Goal: Transaction & Acquisition: Purchase product/service

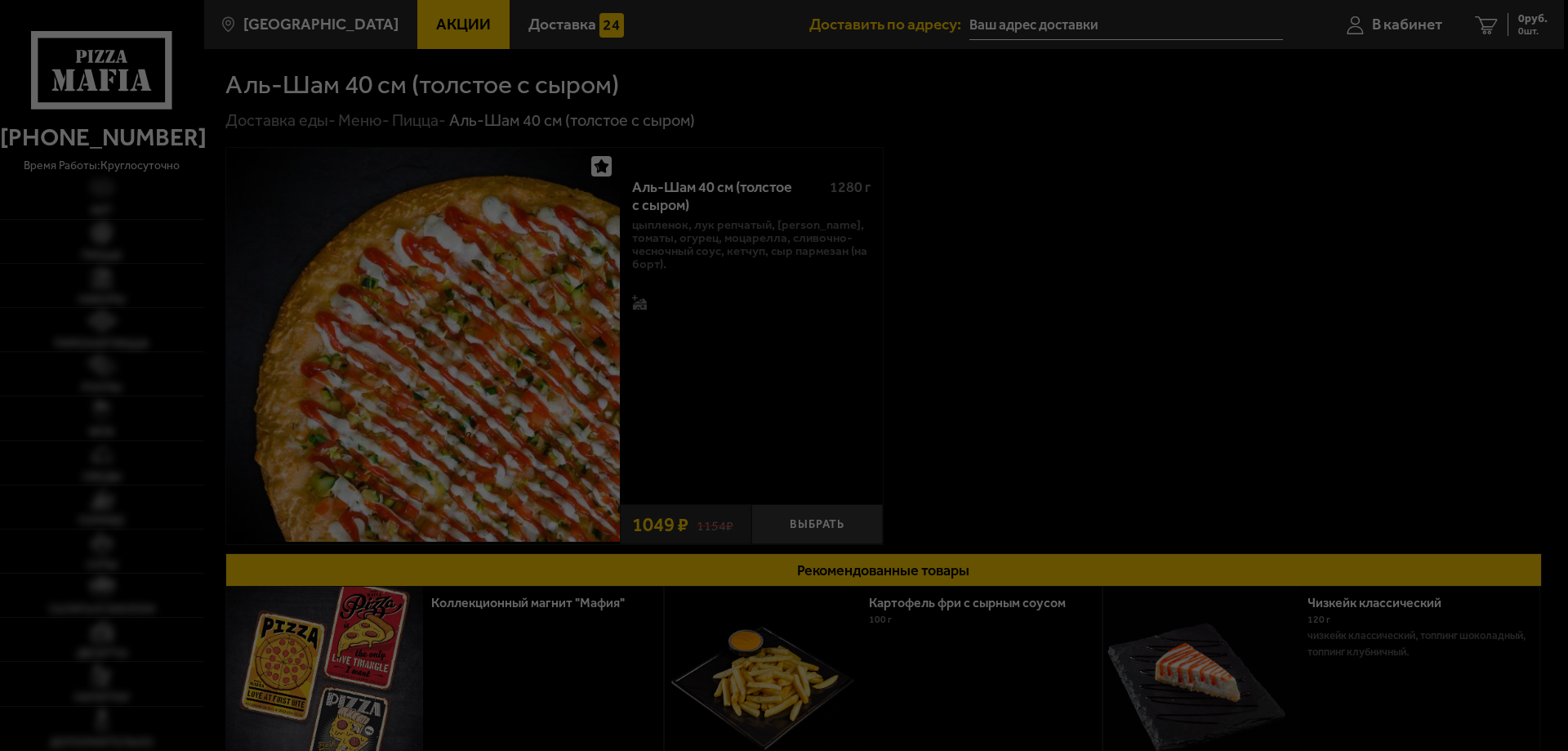
type input "[STREET_ADDRESS]"
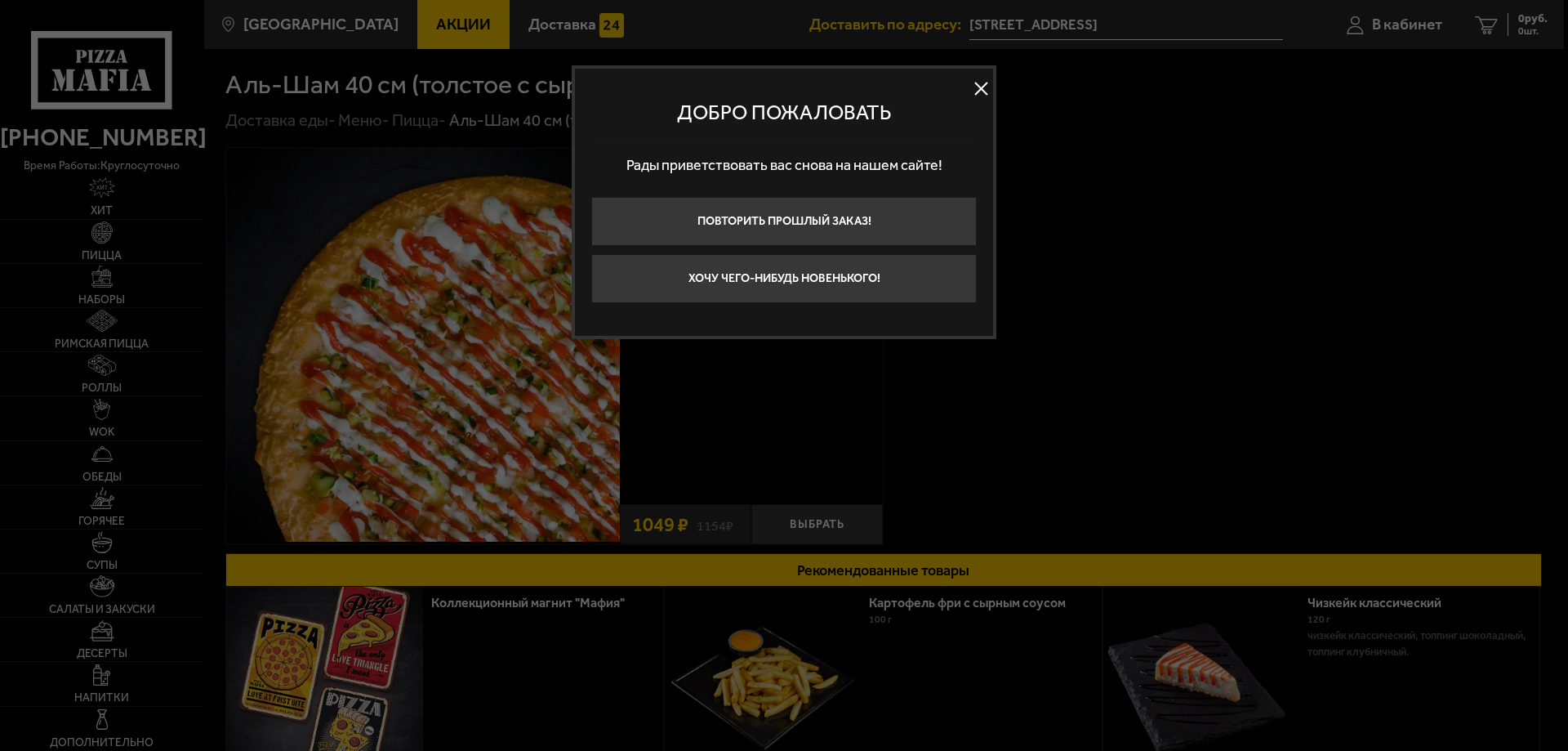
click at [981, 89] on button at bounding box center [981, 89] width 25 height 25
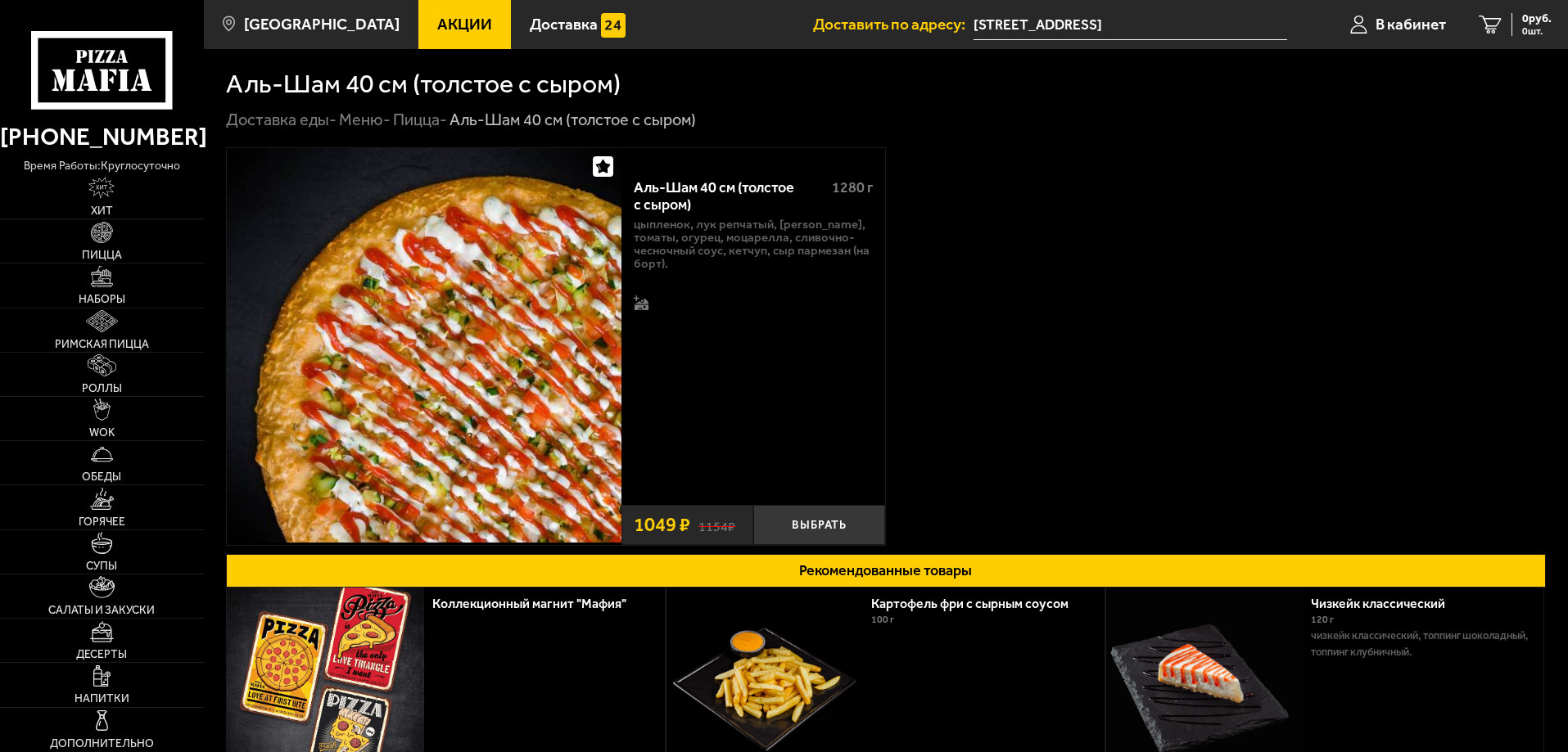
click at [435, 40] on link "Акции" at bounding box center [465, 24] width 93 height 49
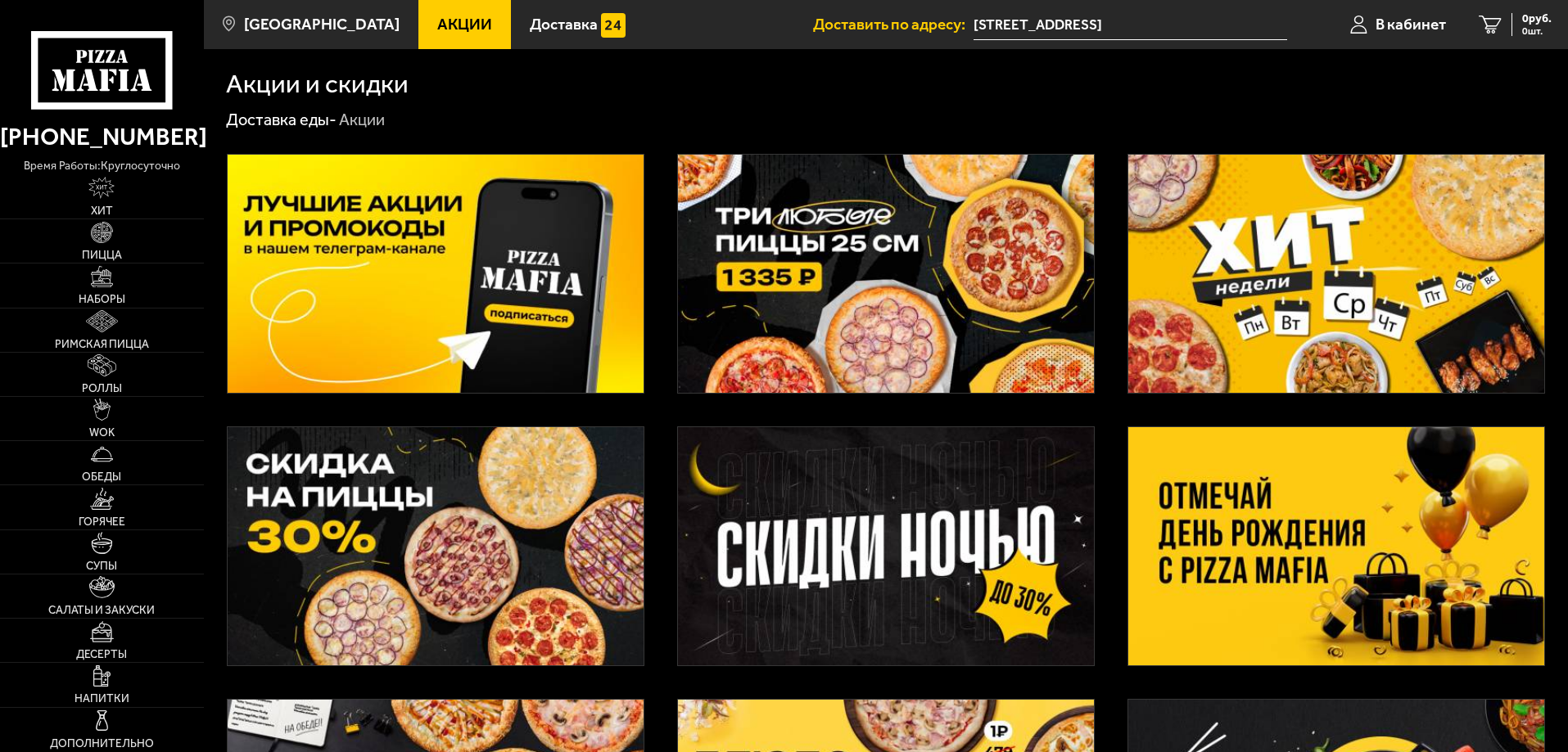
click at [1394, 246] on img at bounding box center [1336, 273] width 416 height 238
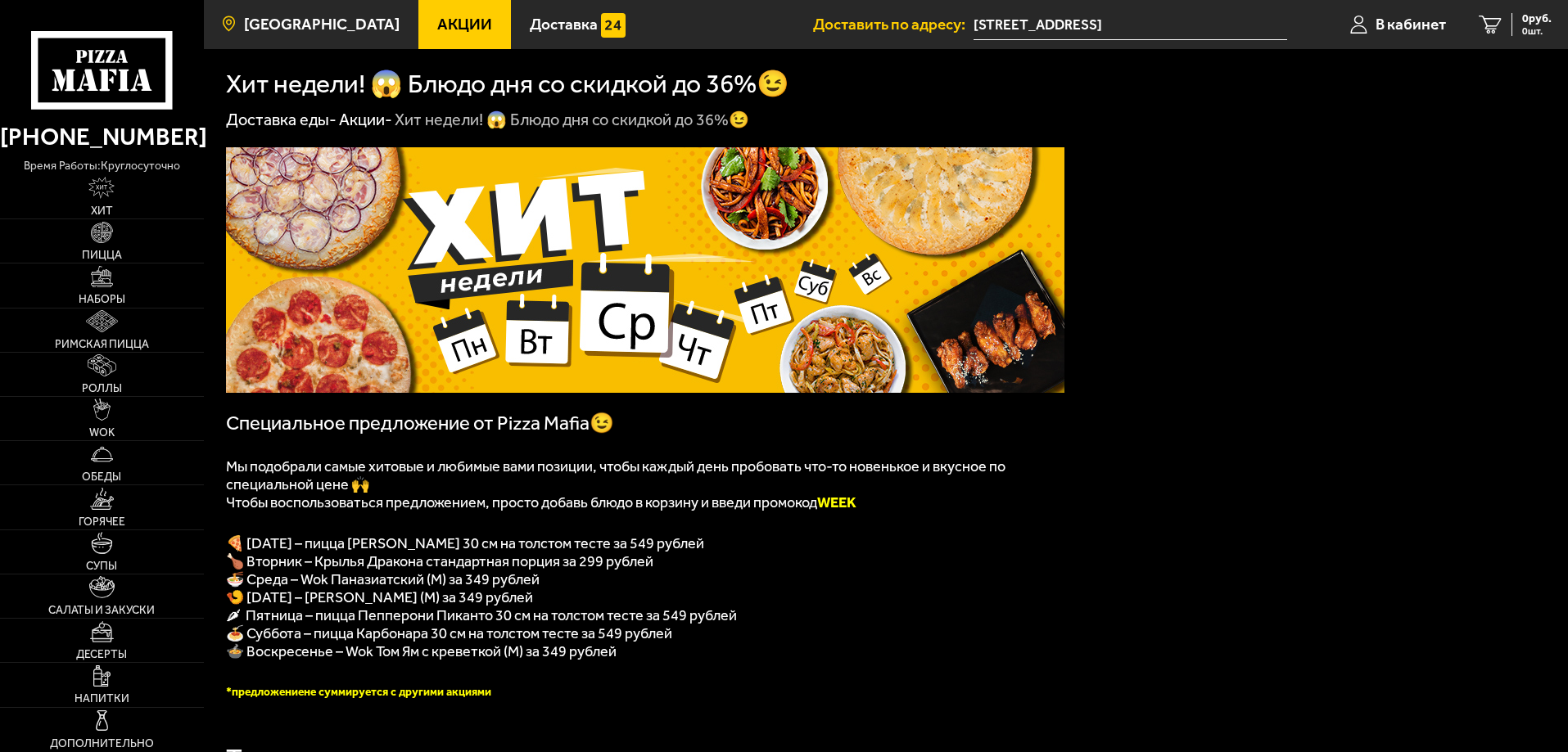
click at [249, 31] on span "[GEOGRAPHIC_DATA]" at bounding box center [321, 24] width 155 height 15
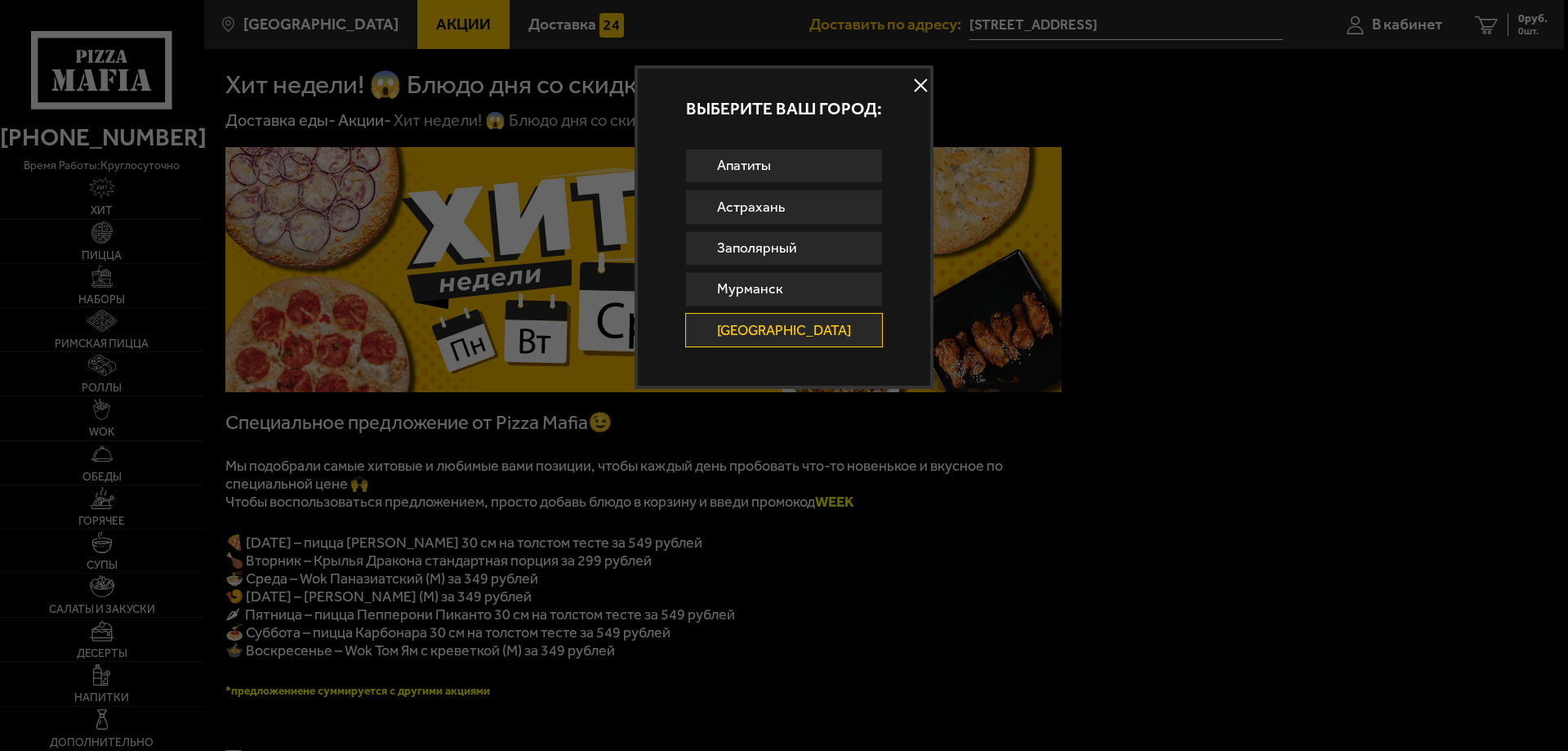
click at [909, 81] on button at bounding box center [921, 86] width 25 height 25
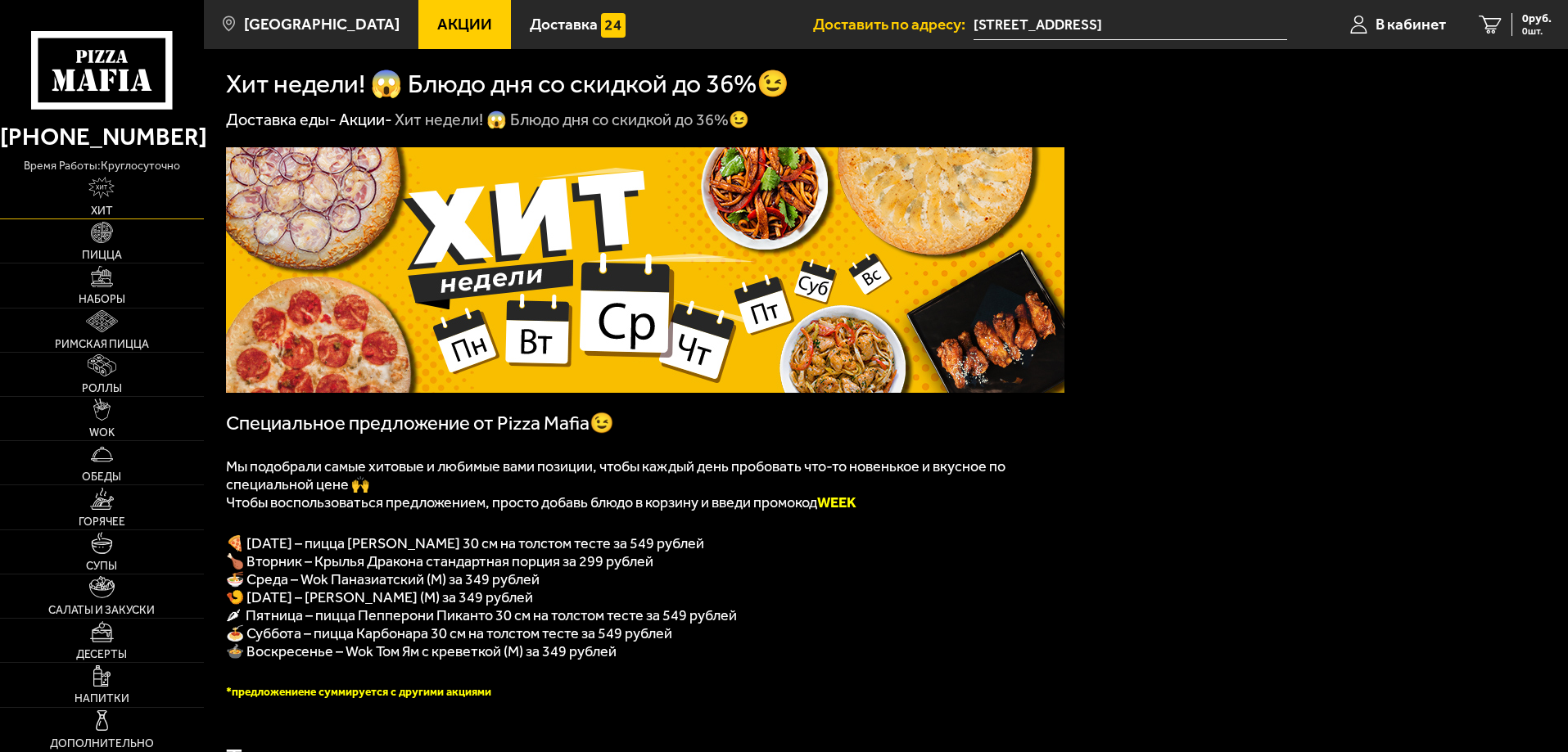
click at [150, 191] on link "Хит" at bounding box center [101, 197] width 204 height 44
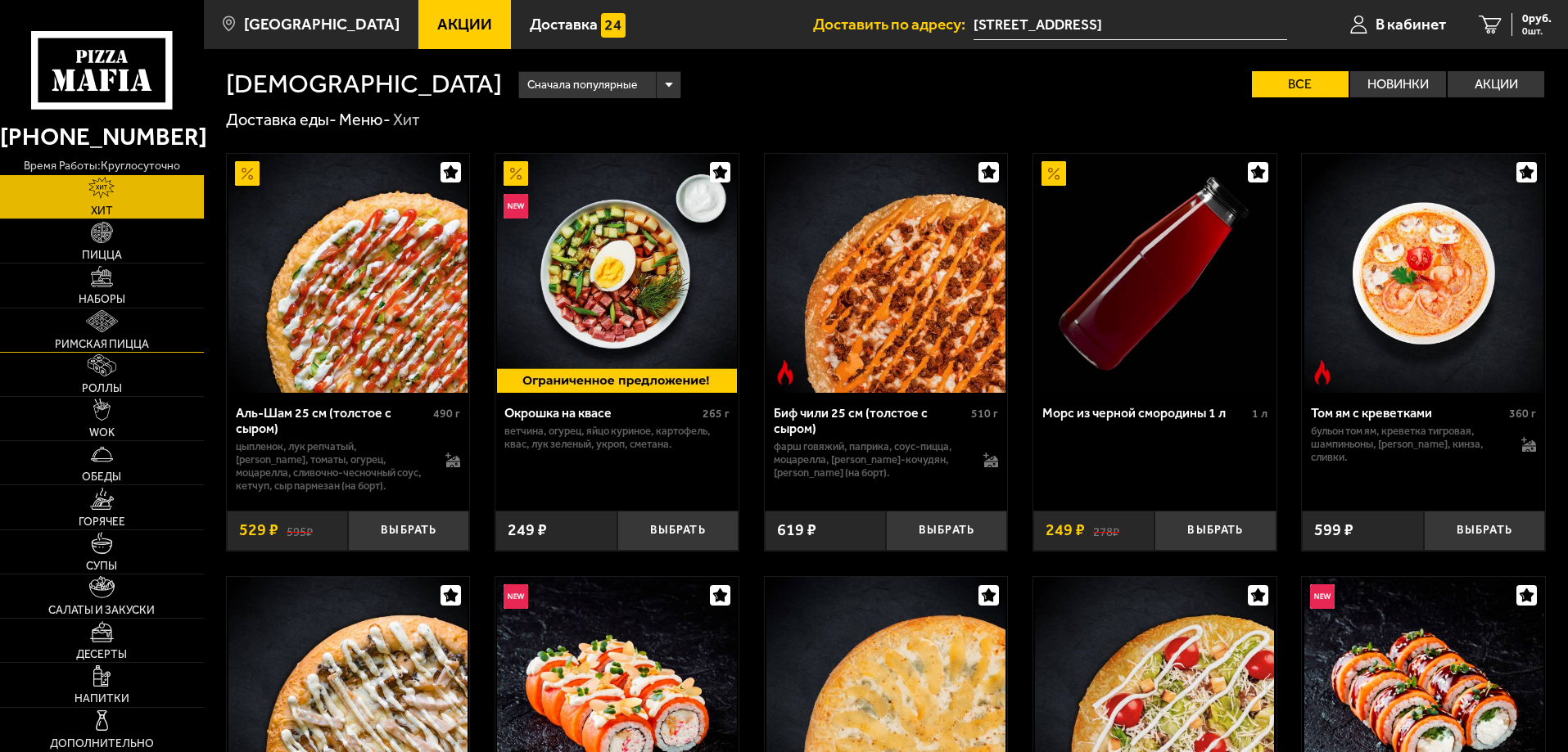
scroll to position [164, 0]
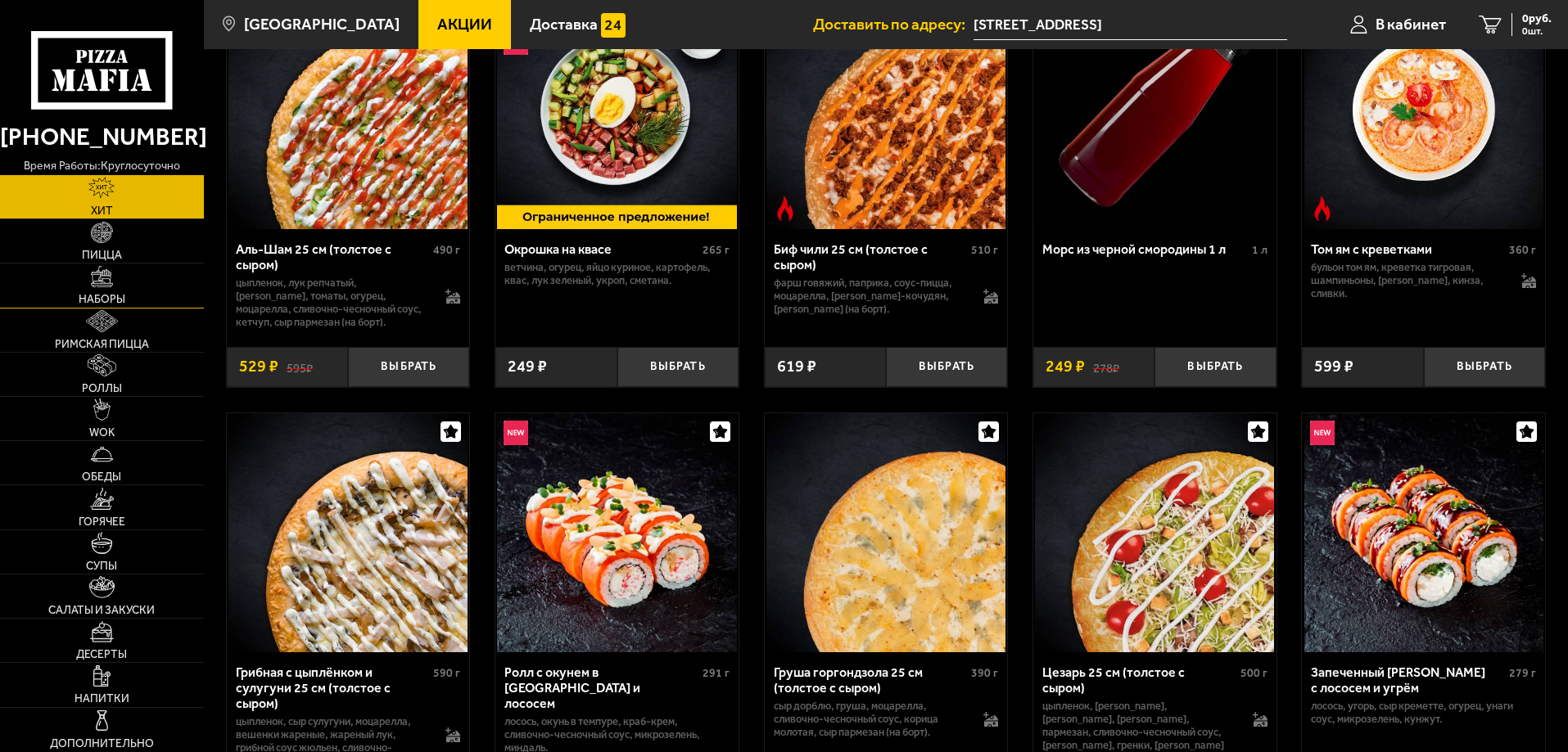
click at [125, 276] on link "Наборы" at bounding box center [101, 285] width 204 height 44
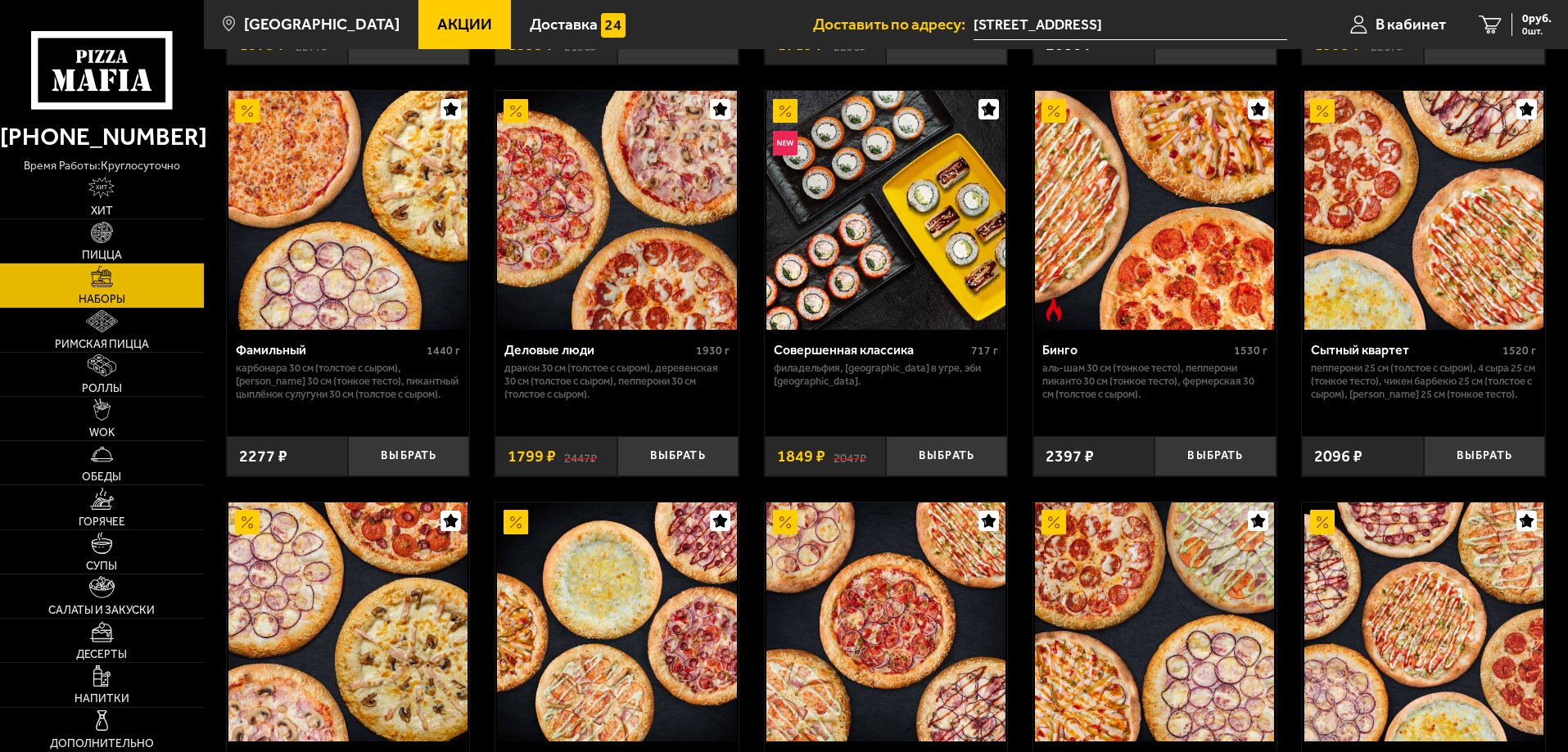
scroll to position [1719, 0]
click at [656, 470] on button "Выбрать" at bounding box center [678, 455] width 121 height 40
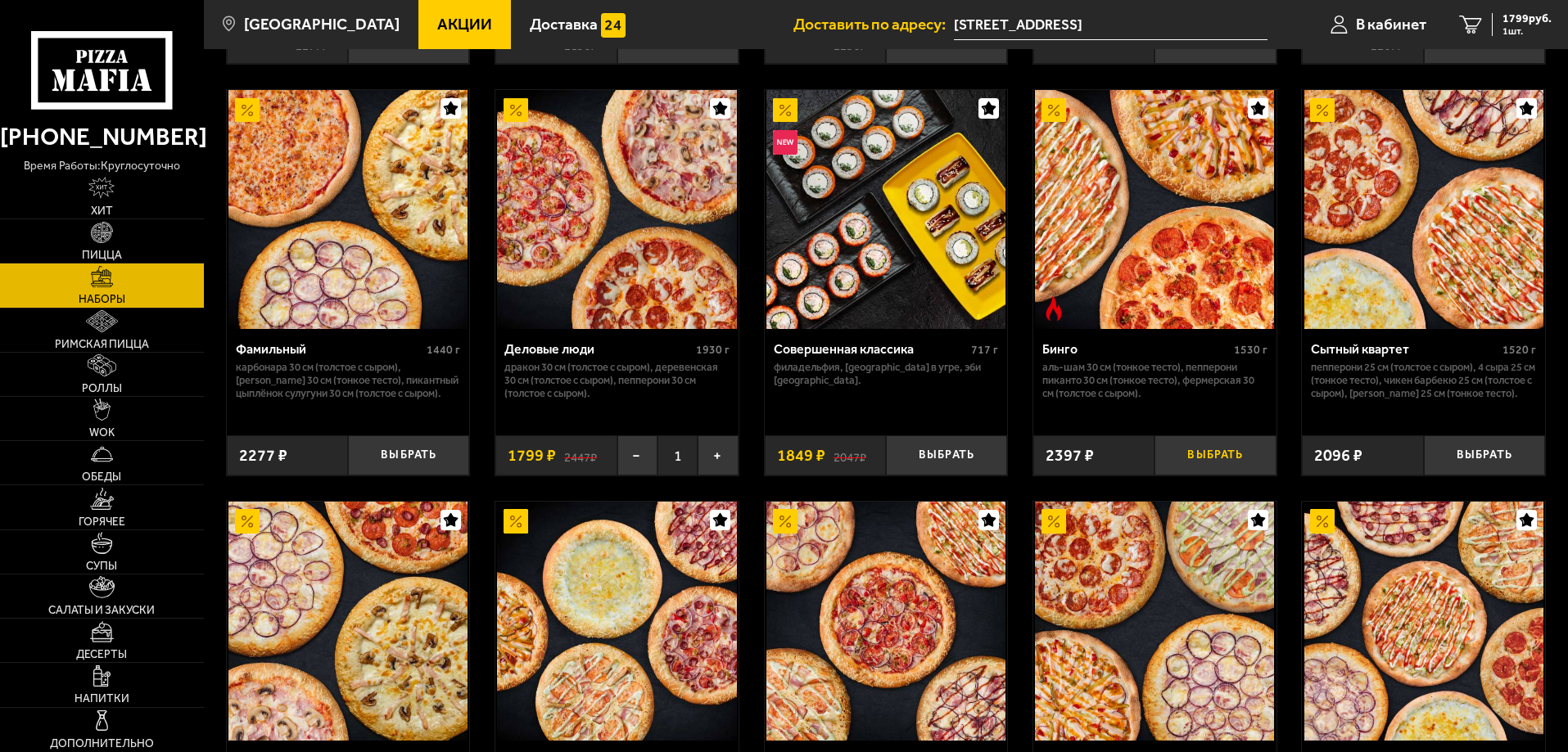
click at [1200, 458] on button "Выбрать" at bounding box center [1214, 455] width 121 height 40
click at [1524, 20] on span "4196 руб." at bounding box center [1526, 18] width 49 height 11
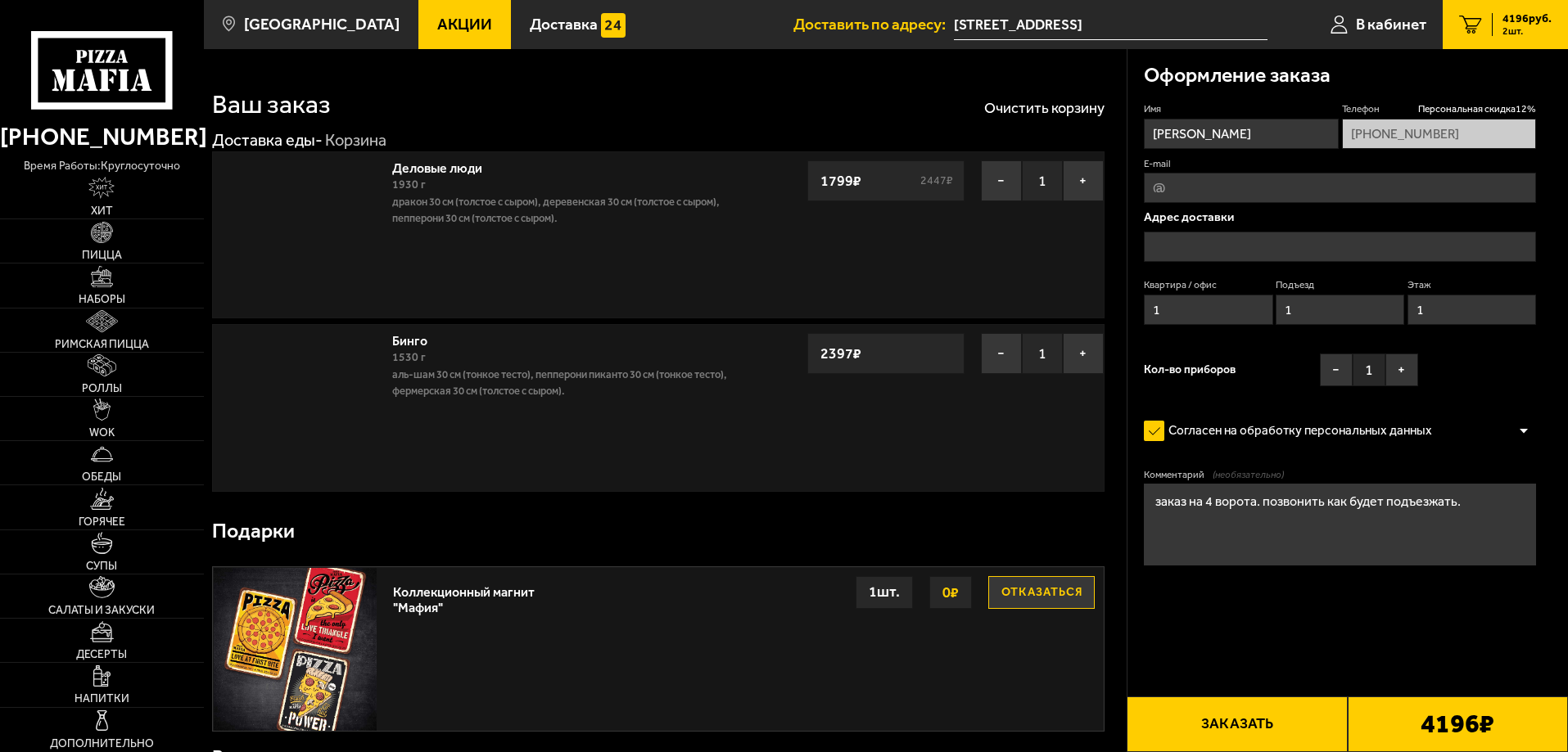
type input "[STREET_ADDRESS]"
